Goal: Information Seeking & Learning: Learn about a topic

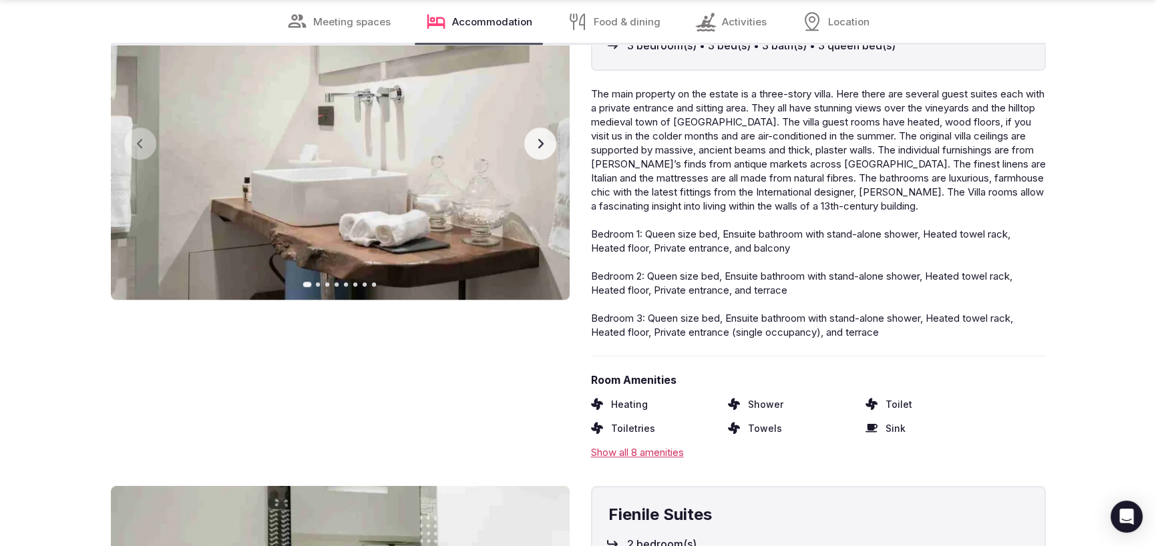
scroll to position [3472, 0]
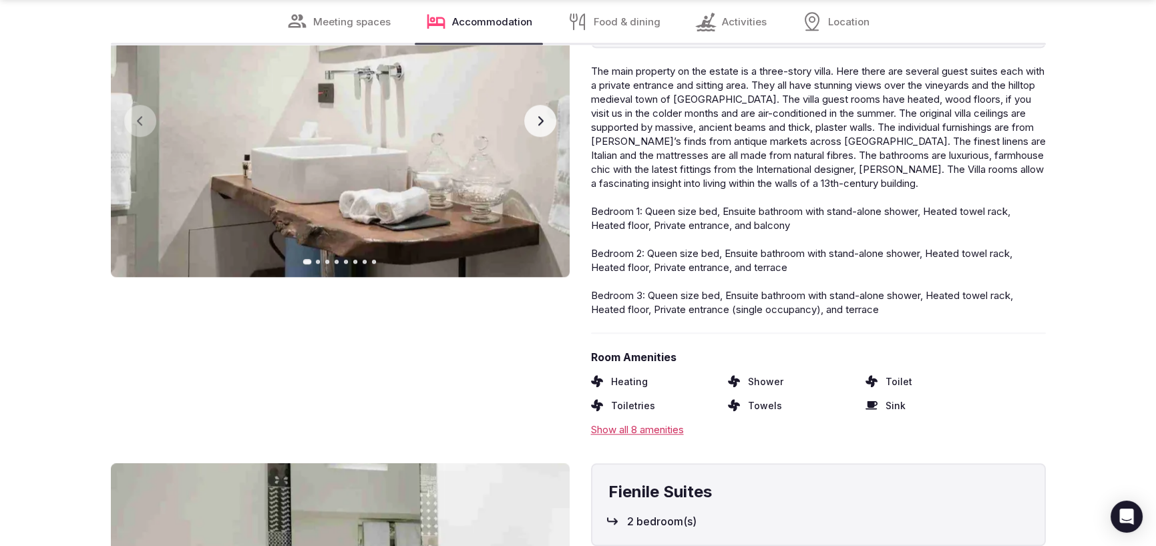
click at [662, 426] on div "Show all 8 amenities" at bounding box center [818, 430] width 455 height 14
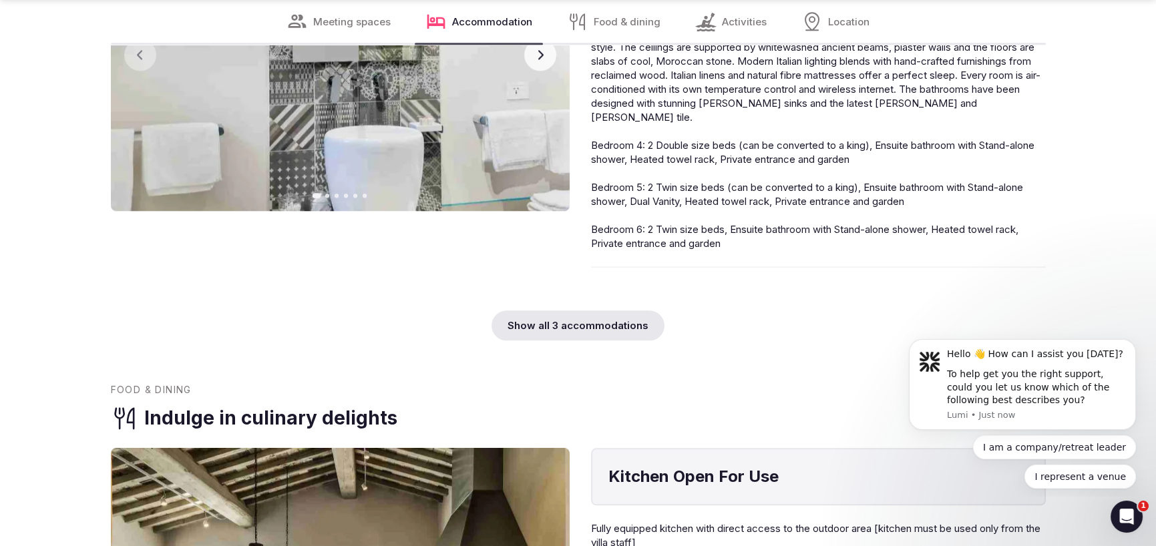
scroll to position [4072, 0]
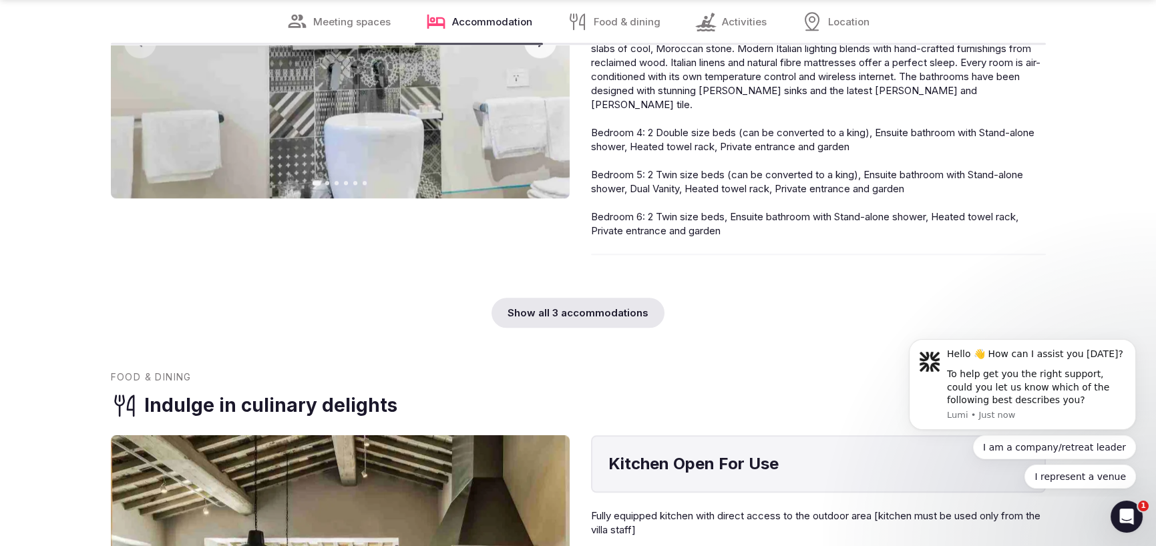
click at [573, 308] on div "Show all 3 accommodations" at bounding box center [577, 313] width 173 height 30
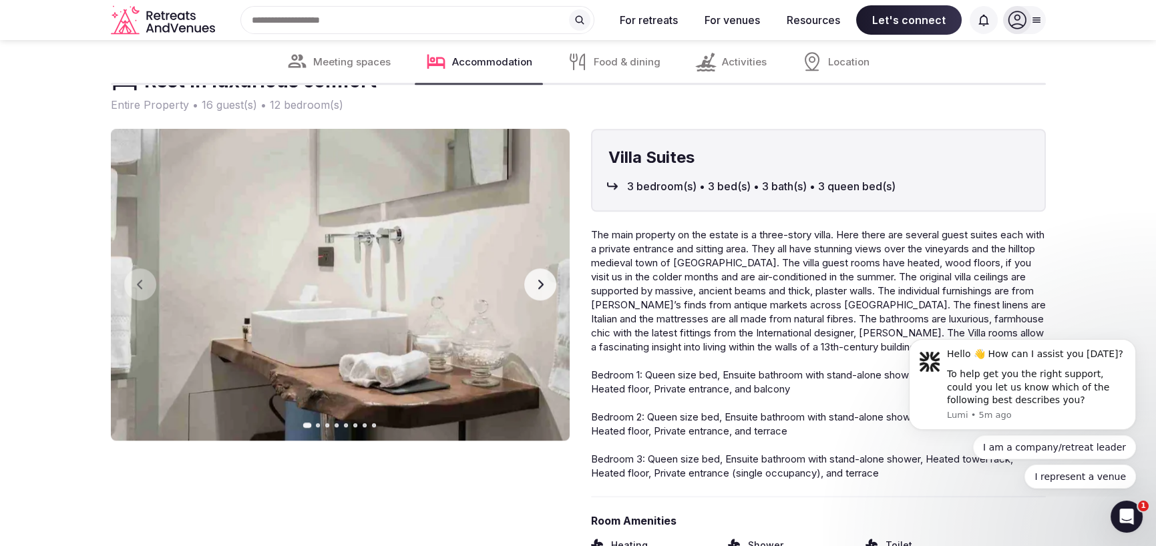
scroll to position [3271, 0]
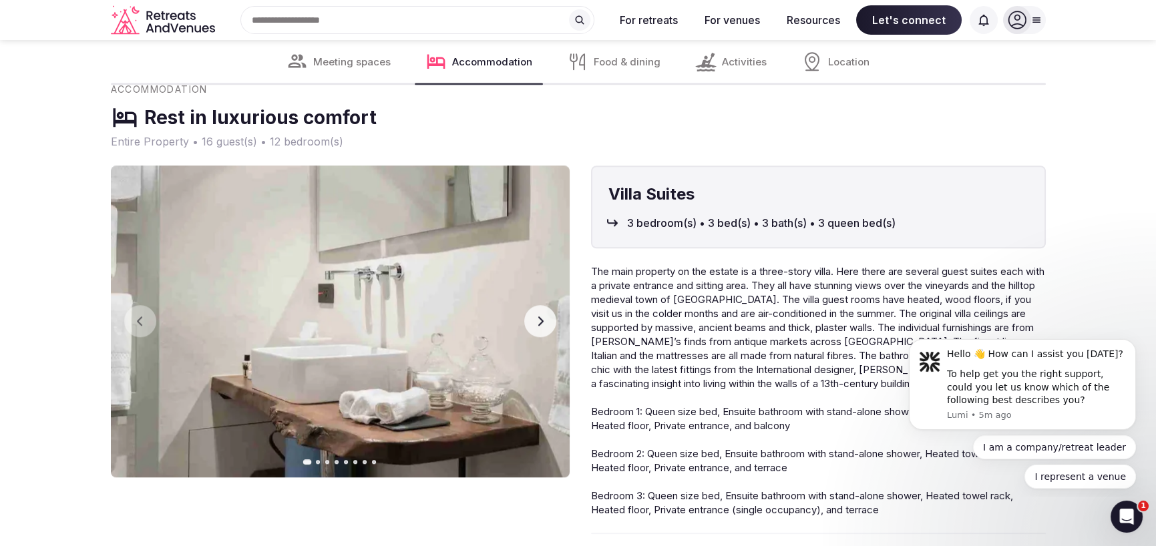
click at [532, 320] on button "Next slide" at bounding box center [540, 321] width 32 height 32
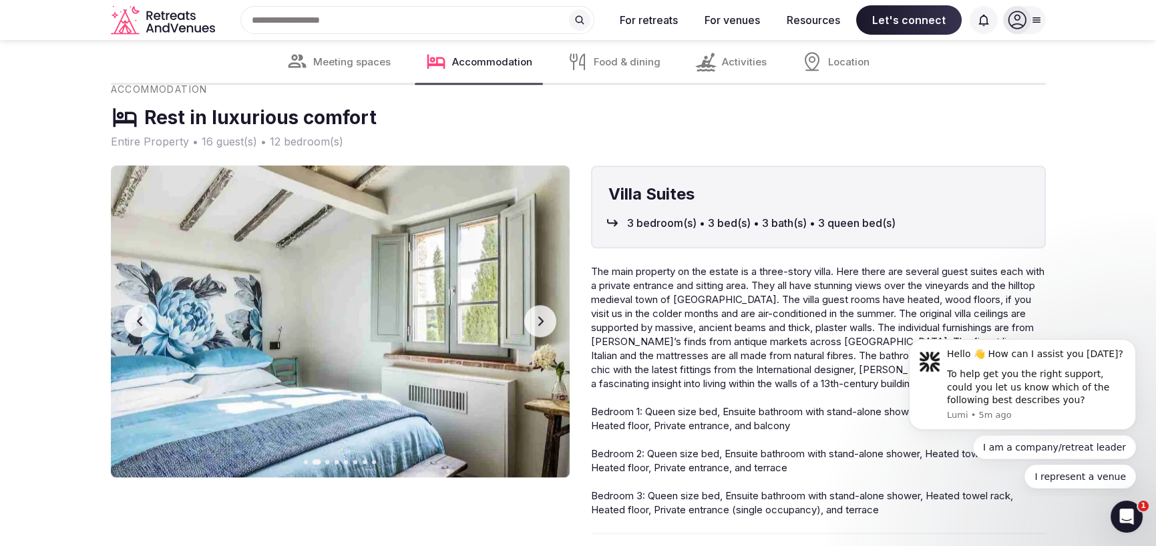
click at [532, 320] on button "Next slide" at bounding box center [540, 321] width 32 height 32
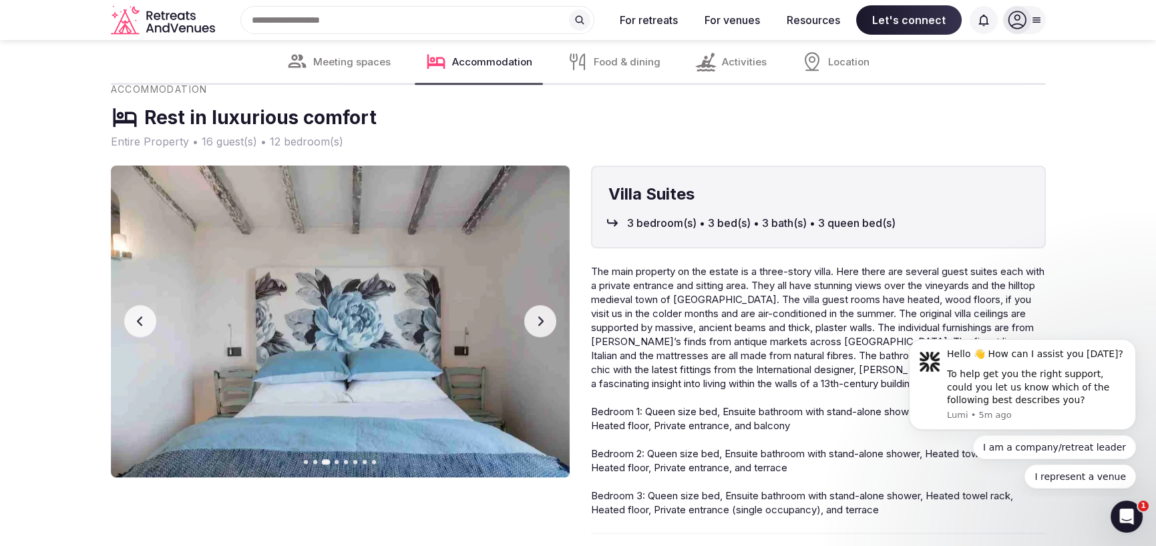
click at [532, 320] on button "Next slide" at bounding box center [540, 321] width 32 height 32
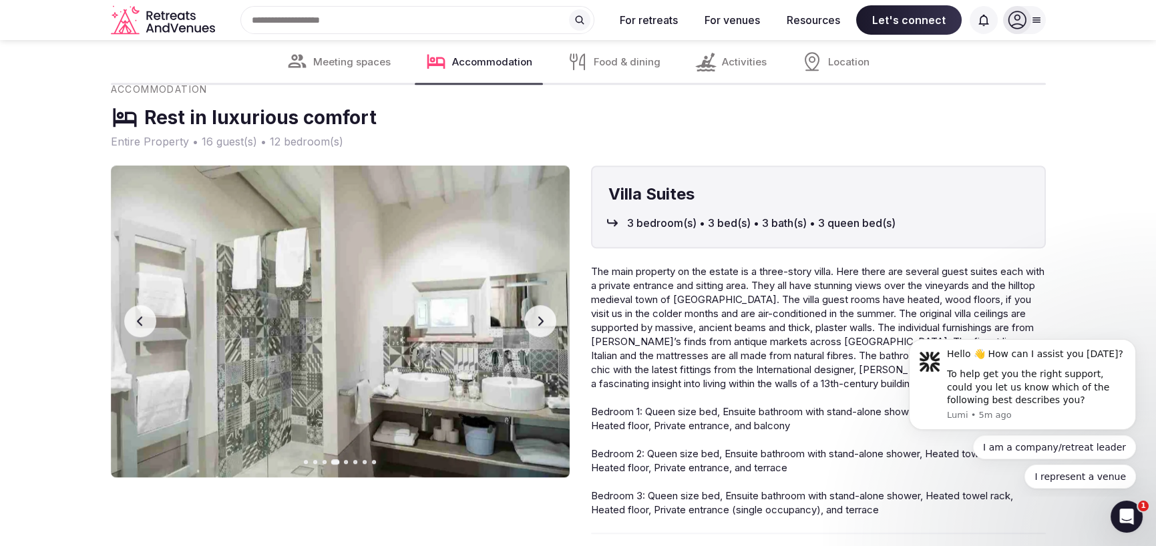
click at [532, 320] on button "Next slide" at bounding box center [540, 321] width 32 height 32
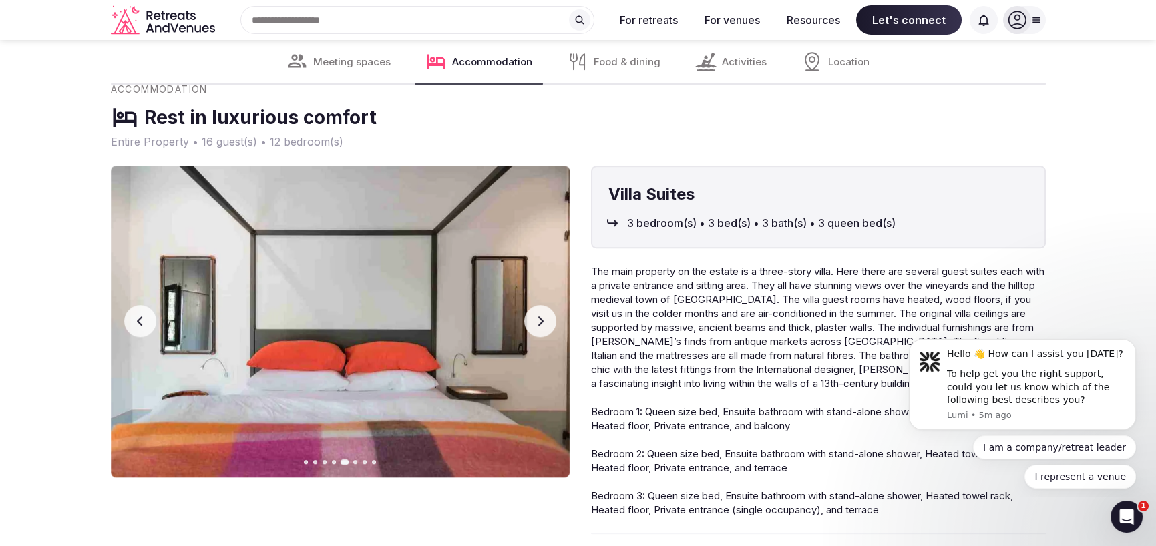
click at [532, 320] on button "Next slide" at bounding box center [540, 321] width 32 height 32
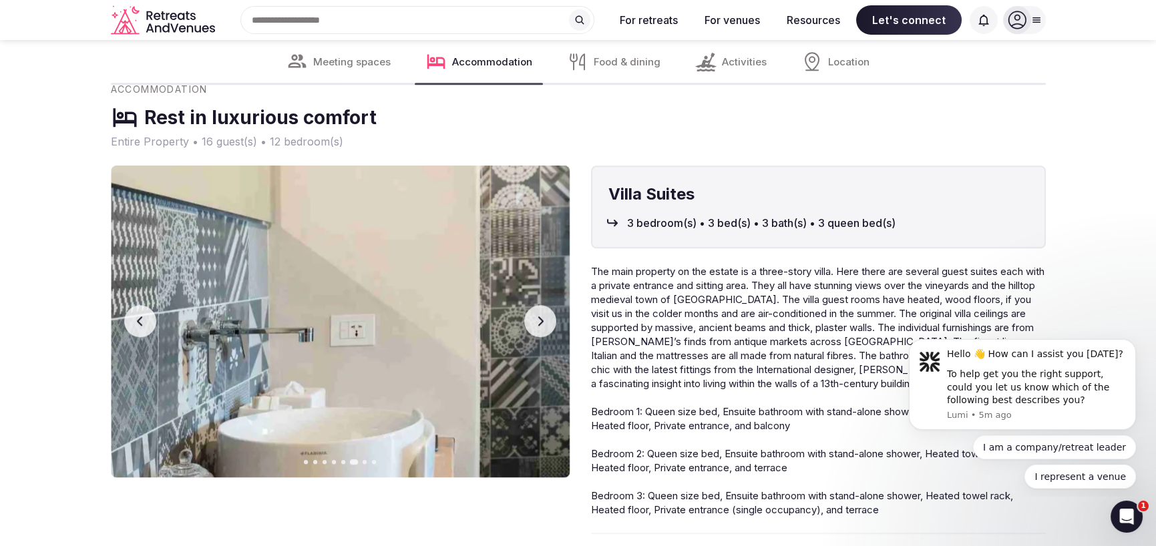
click at [532, 320] on button "Next slide" at bounding box center [540, 321] width 32 height 32
